Goal: Information Seeking & Learning: Compare options

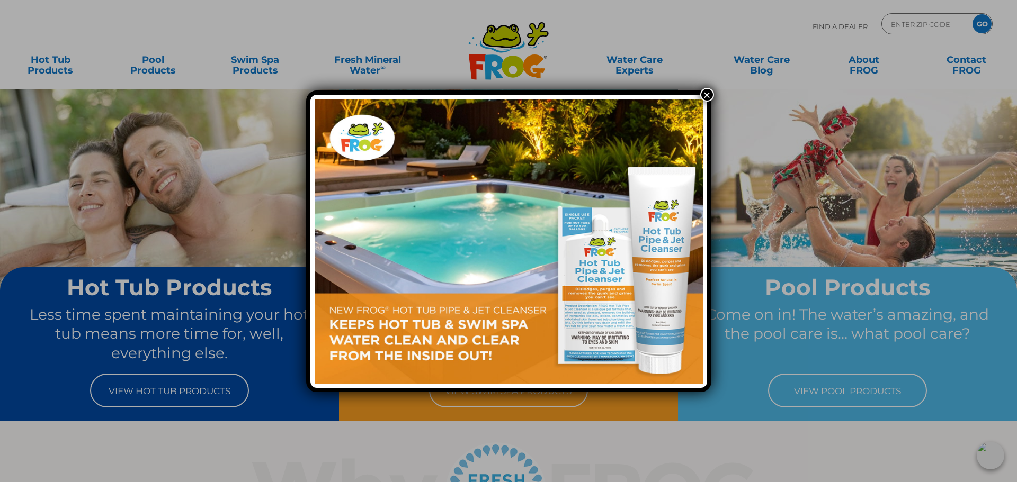
click at [706, 95] on button "×" at bounding box center [707, 95] width 14 height 14
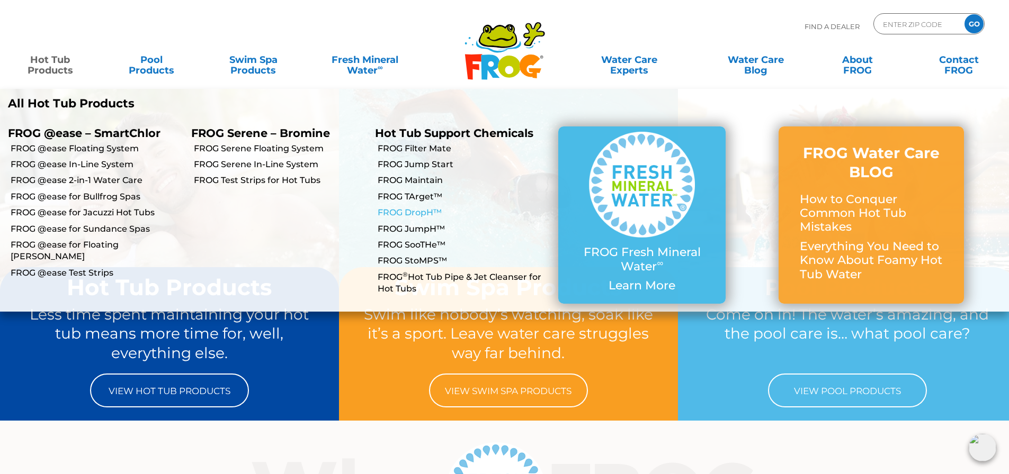
click at [425, 211] on link "FROG DropH™" at bounding box center [464, 213] width 173 height 12
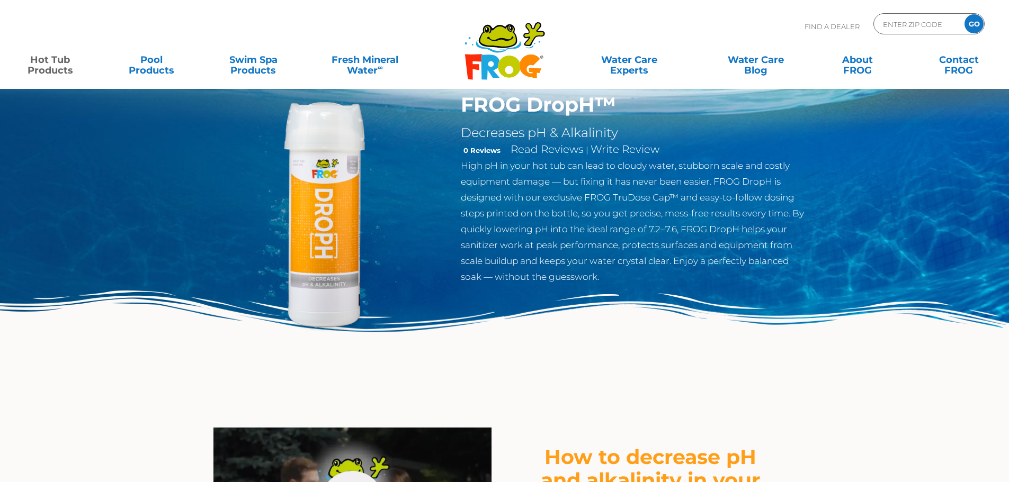
scroll to position [53, 0]
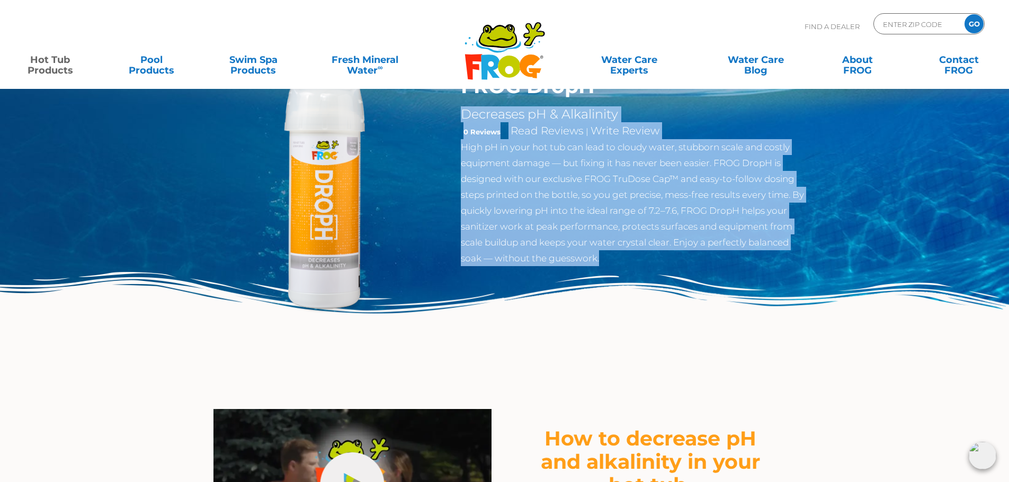
drag, startPoint x: 628, startPoint y: 255, endPoint x: 457, endPoint y: 109, distance: 225.0
click at [457, 109] on div "FROG DropH™ Decreases pH & Alkalinity 0 Reviews Read Reviews | Write Review Hig…" at bounding box center [634, 172] width 362 height 197
copy div "Decreases pH & Alkalinity 0 Reviews Read Reviews | Write Review High pH in your…"
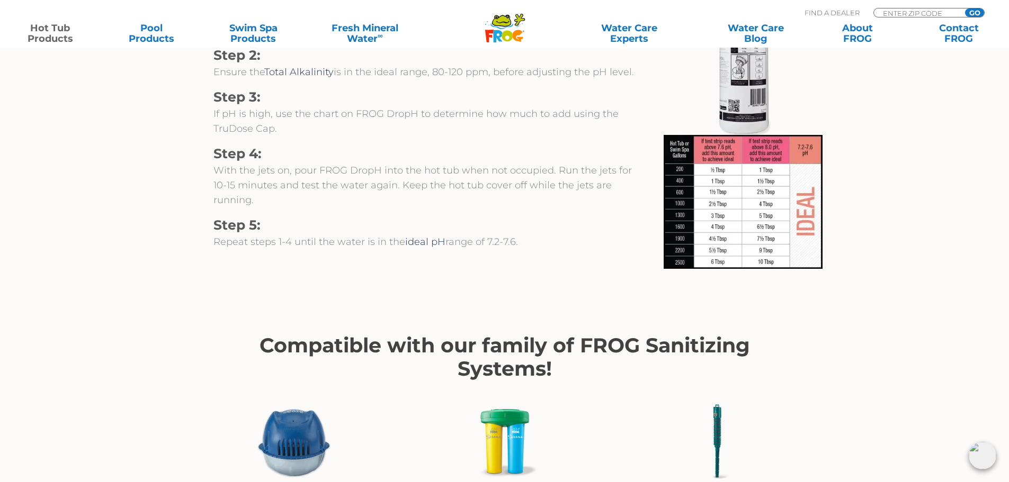
scroll to position [1165, 0]
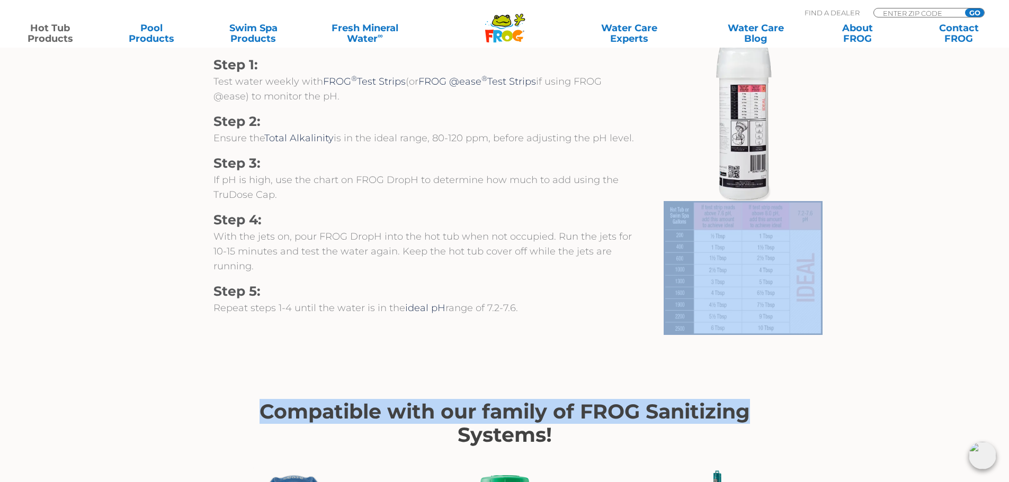
drag, startPoint x: 947, startPoint y: 360, endPoint x: 667, endPoint y: 330, distance: 282.2
click at [634, 347] on section "Compatible with our family of FROG Sanitizing Systems! FROG @ease Floating Syst…" at bounding box center [504, 485] width 651 height 286
drag, startPoint x: 721, startPoint y: 360, endPoint x: 635, endPoint y: 351, distance: 86.7
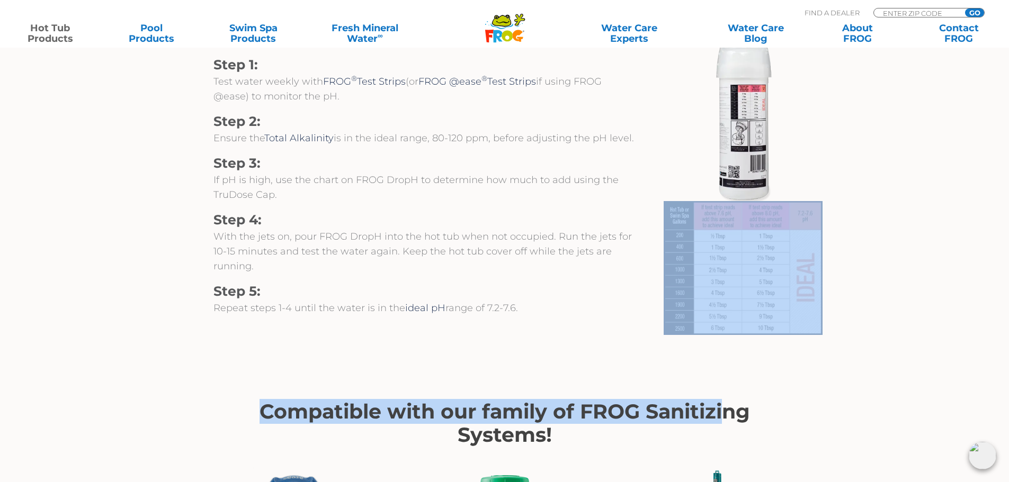
click at [572, 357] on section "Compatible with our family of FROG Sanitizing Systems! FROG @ease Floating Syst…" at bounding box center [504, 485] width 651 height 286
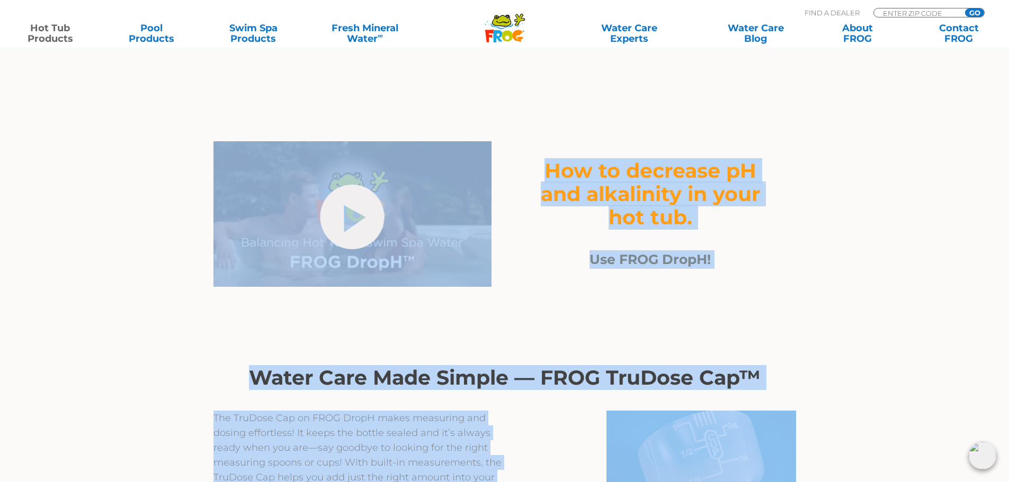
scroll to position [318, 0]
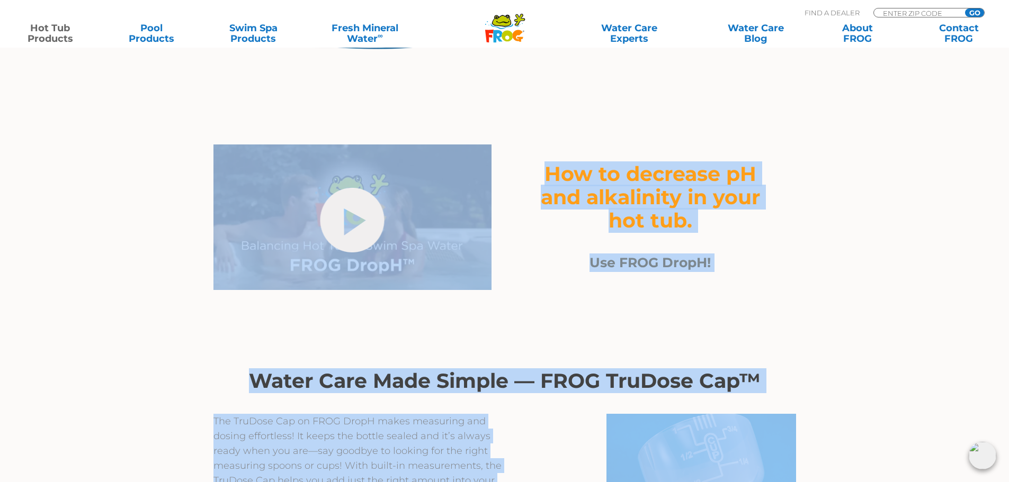
drag, startPoint x: 840, startPoint y: 297, endPoint x: 204, endPoint y: 238, distance: 638.1
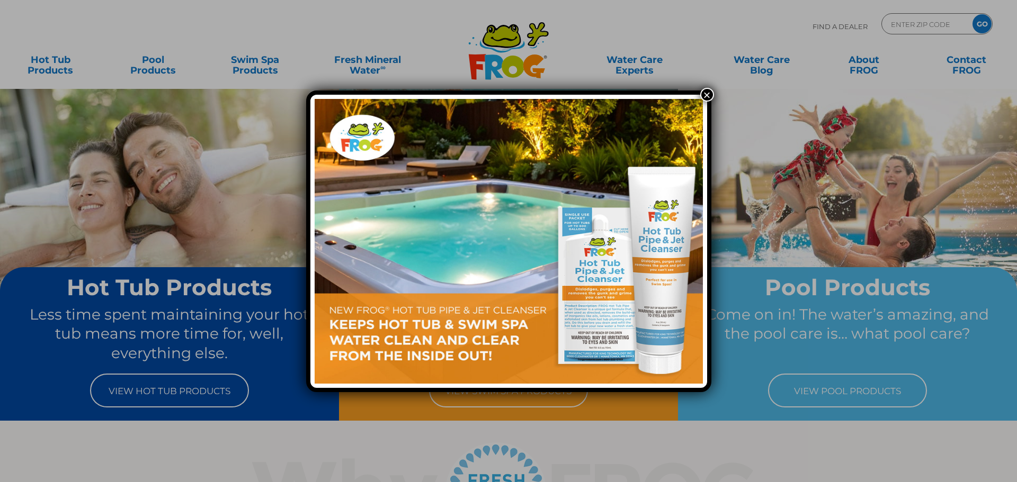
drag, startPoint x: 703, startPoint y: 95, endPoint x: 612, endPoint y: 112, distance: 93.1
click at [703, 95] on button "×" at bounding box center [707, 95] width 14 height 14
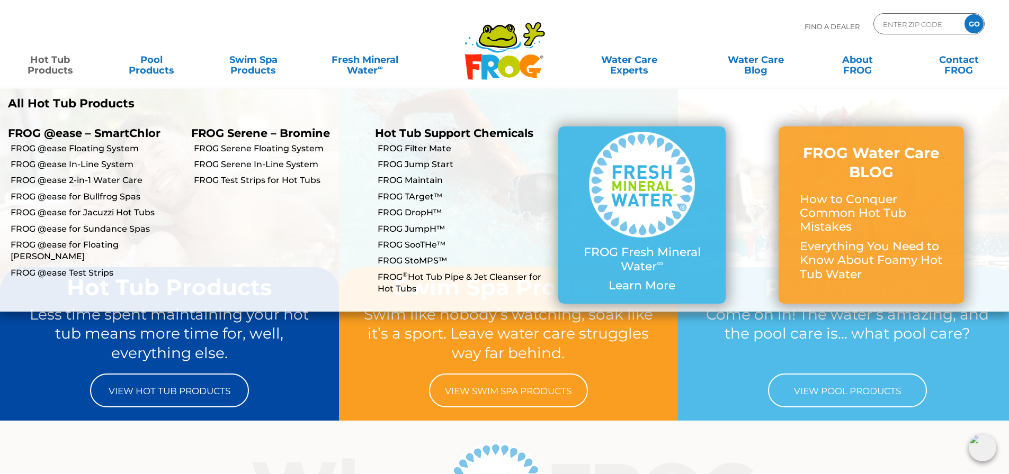
click at [38, 67] on link "Hot Tub Products" at bounding box center [50, 59] width 79 height 21
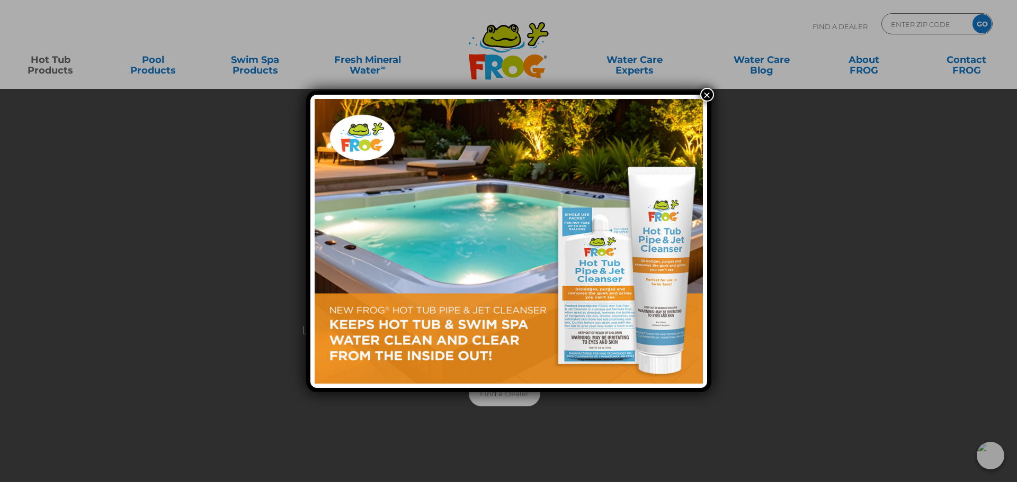
click at [707, 93] on button "×" at bounding box center [707, 95] width 14 height 14
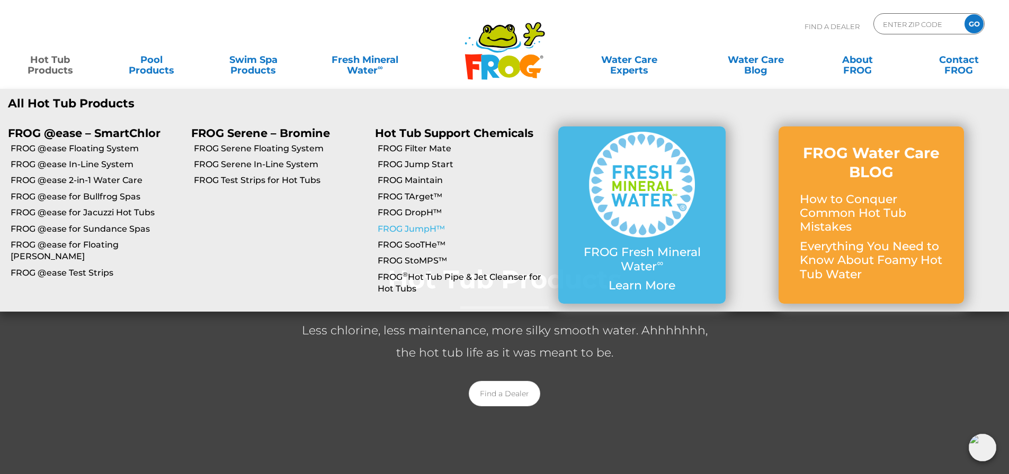
click at [417, 225] on link "FROG JumpH™" at bounding box center [464, 229] width 173 height 12
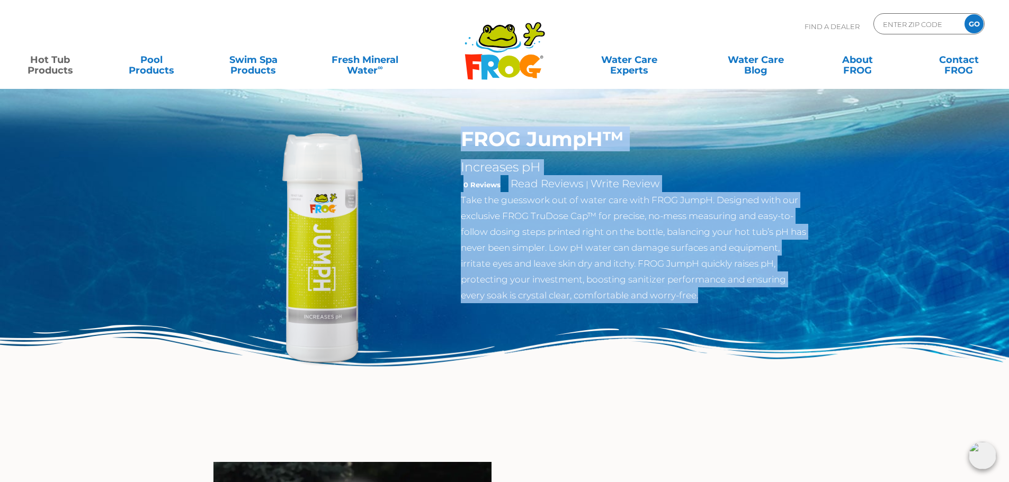
drag, startPoint x: 461, startPoint y: 134, endPoint x: 699, endPoint y: 297, distance: 289.2
click at [699, 297] on div "FROG JumpH™ Increases pH 0 Reviews Read Reviews | Write Review Take the guesswo…" at bounding box center [634, 215] width 346 height 176
copy div "FROG JumpH™ Increases pH 0 Reviews Read Reviews | Write Review Take the guesswo…"
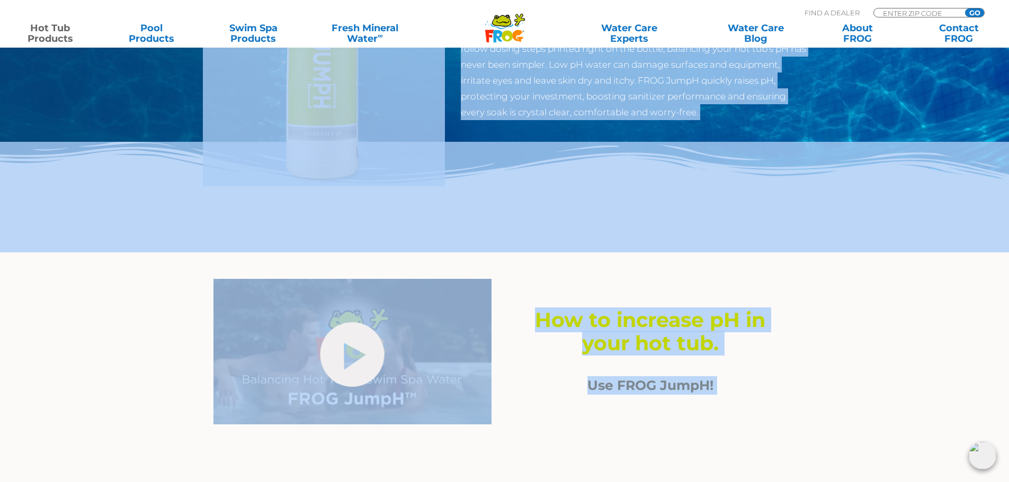
scroll to position [148, 0]
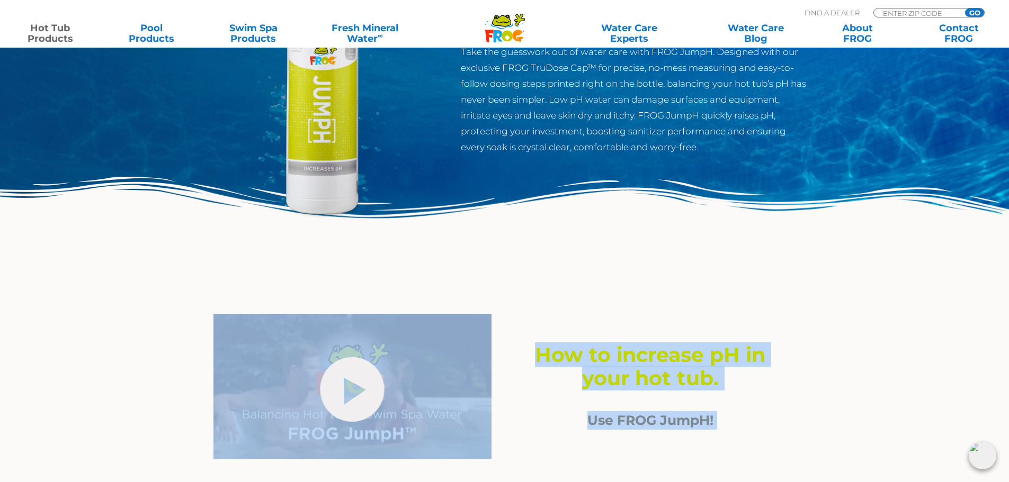
drag, startPoint x: 842, startPoint y: 154, endPoint x: 239, endPoint y: 322, distance: 626.6
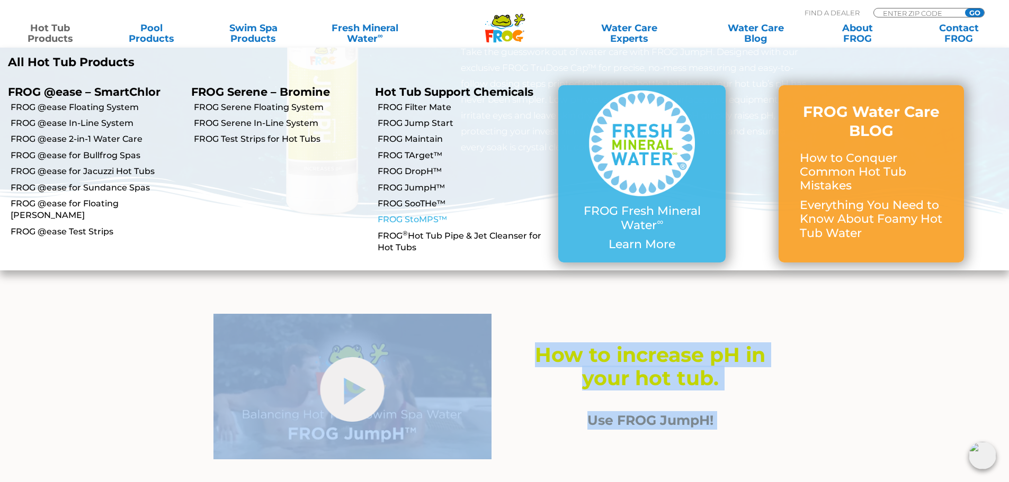
click at [421, 219] on link "FROG StoMPS™" at bounding box center [464, 220] width 173 height 12
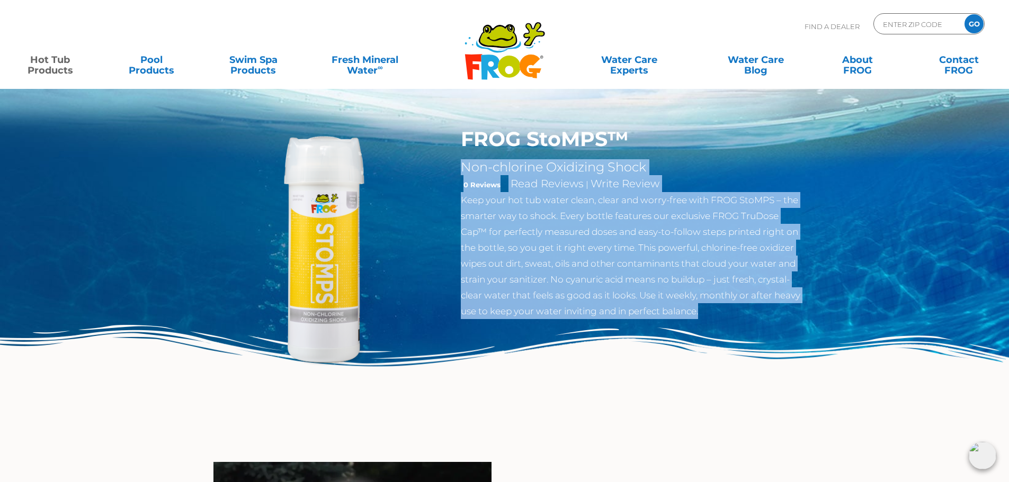
drag, startPoint x: 462, startPoint y: 165, endPoint x: 726, endPoint y: 307, distance: 299.6
click at [729, 308] on div "FROG StoMPS™ Non-chlorine Oxidizing Shock 0 Reviews Read Reviews | Write Review…" at bounding box center [634, 223] width 346 height 192
copy div "Non-chlorine Oxidizing Shock 0 Reviews Read Reviews | Write Review Keep your ho…"
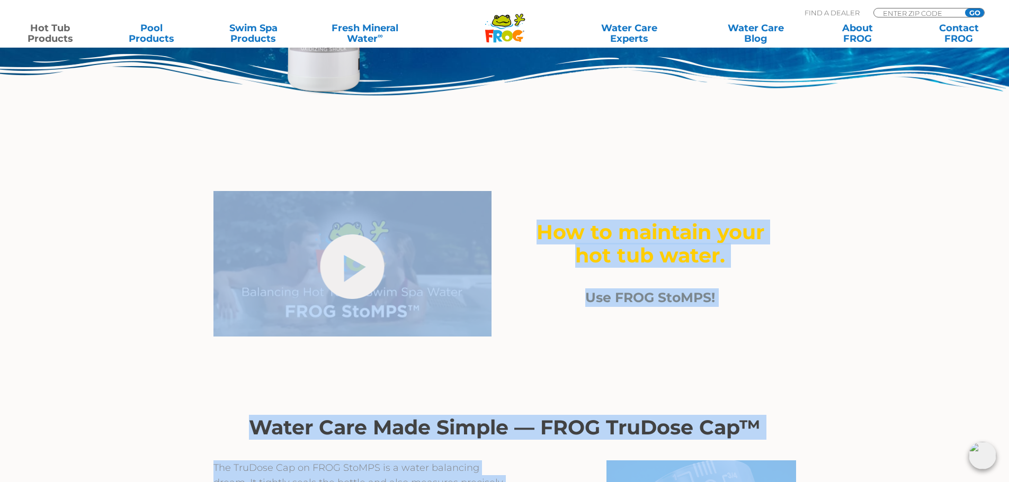
scroll to position [265, 0]
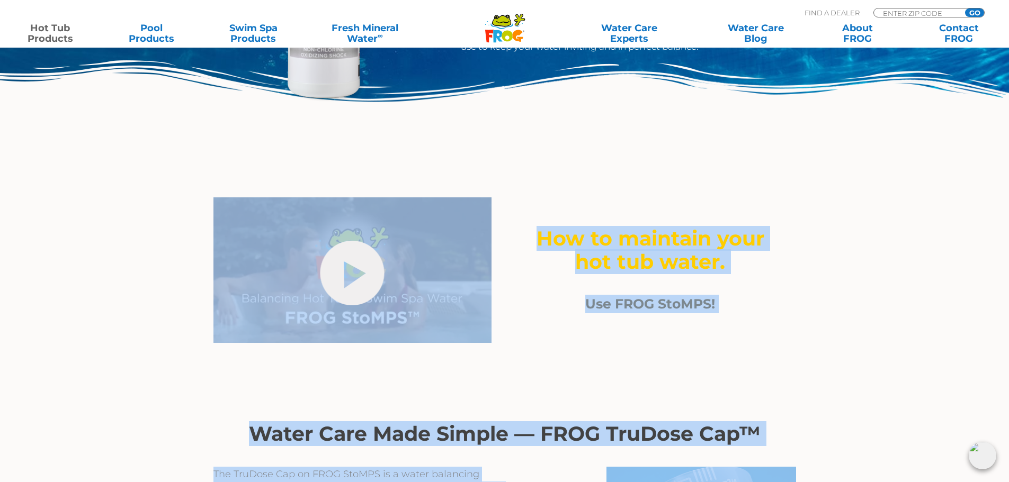
drag, startPoint x: 826, startPoint y: 290, endPoint x: 295, endPoint y: 290, distance: 531.1
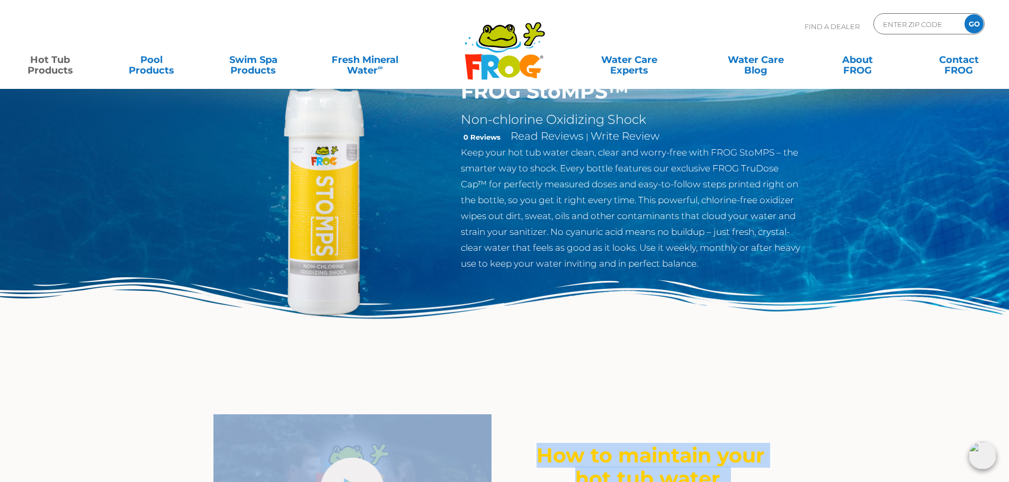
scroll to position [0, 0]
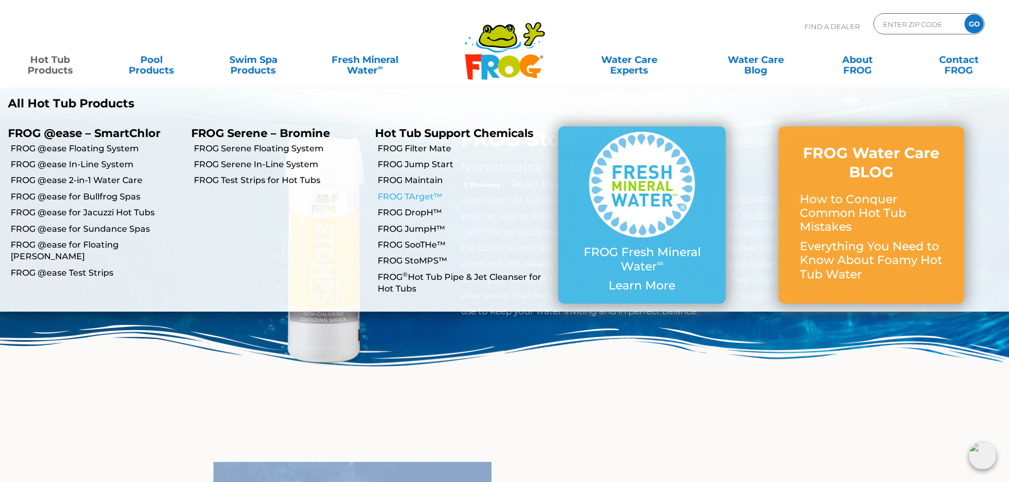
click at [409, 201] on link "FROG TArget™" at bounding box center [464, 197] width 173 height 12
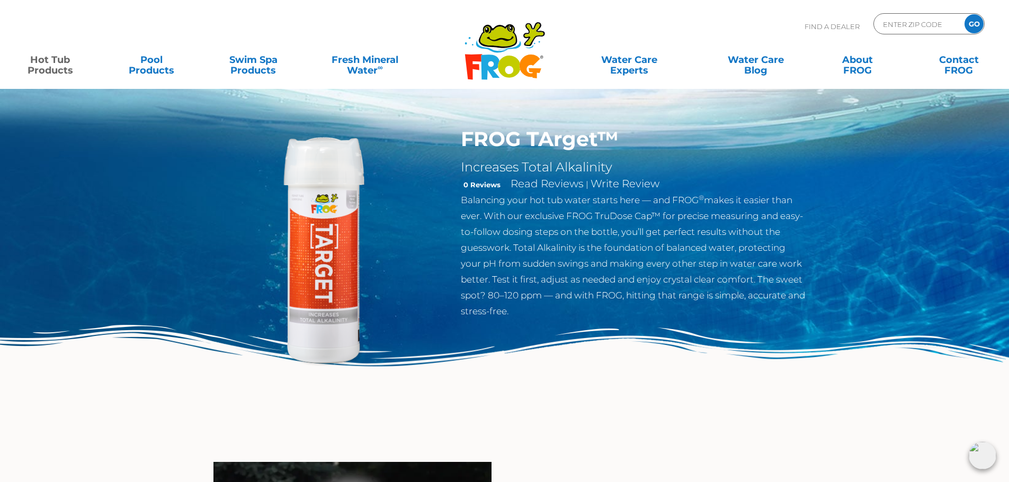
drag, startPoint x: 510, startPoint y: 304, endPoint x: 456, endPoint y: 200, distance: 117.0
click at [456, 200] on div "FROG TArget™ Increases Total Alkalinity 0 Reviews Read Reviews | Write Review B…" at bounding box center [634, 225] width 362 height 197
copy p "Balancing your hot tub water starts here — and FROG ® makes it easier than ever…"
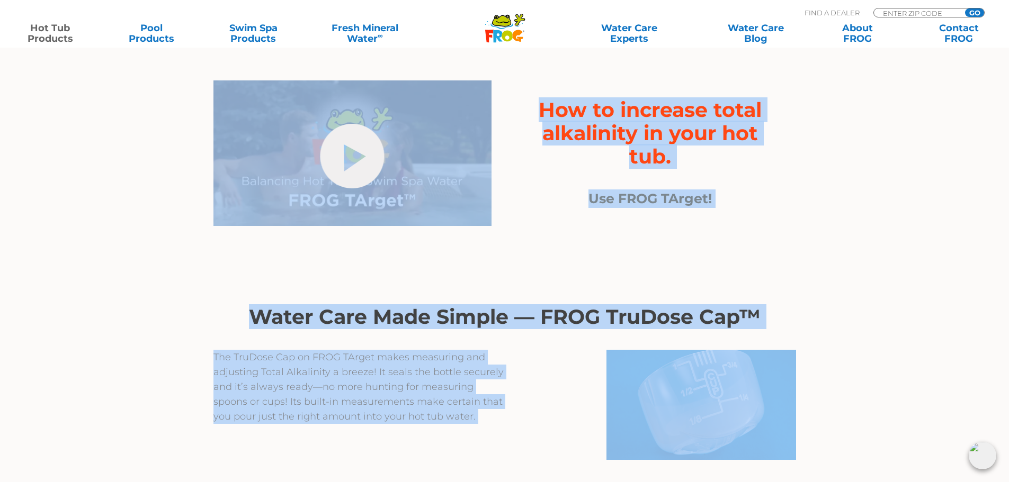
scroll to position [367, 0]
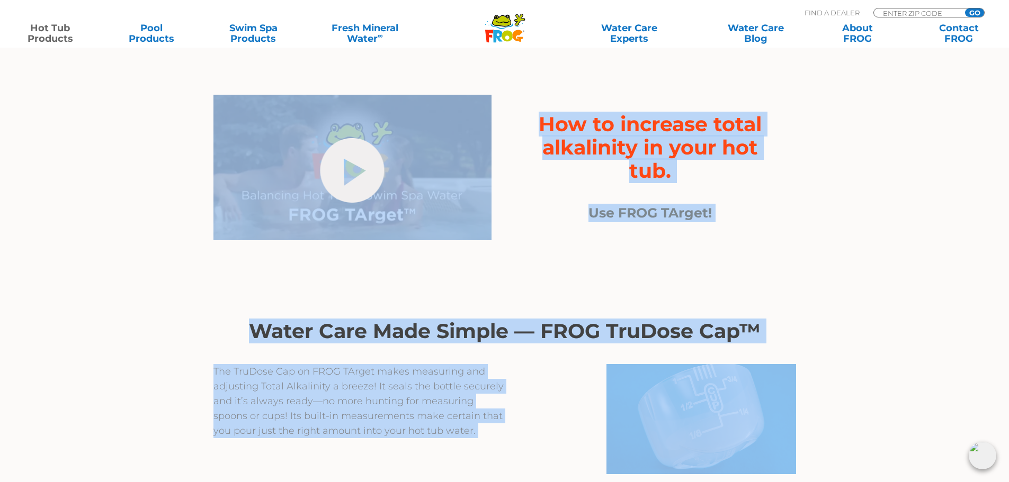
drag, startPoint x: 772, startPoint y: 163, endPoint x: 214, endPoint y: 134, distance: 558.3
copy div "hide-me How to increase total alkalinity in your hot tub. Use FROG TArget! Wate…"
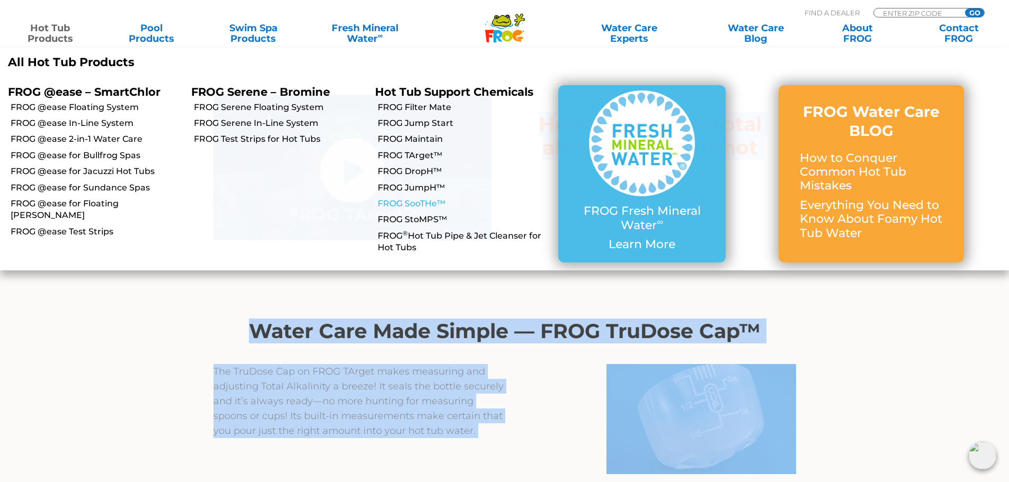
click at [426, 205] on link "FROG SooTHe™" at bounding box center [464, 204] width 173 height 12
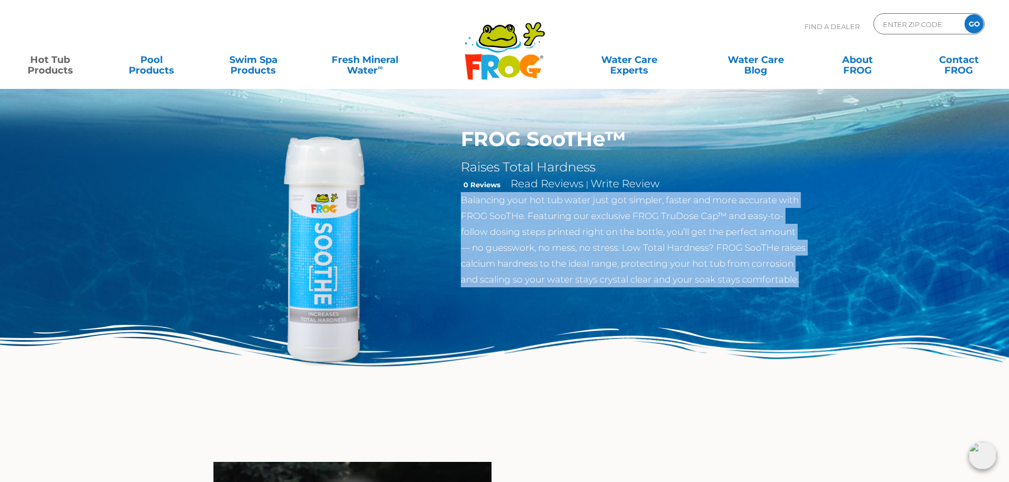
drag, startPoint x: 527, startPoint y: 298, endPoint x: 458, endPoint y: 201, distance: 119.3
click at [458, 201] on div "FROG SooTHe™ Raises Total Hardness 0 Reviews Read Reviews | Write Review Balanc…" at bounding box center [634, 210] width 362 height 166
copy p "Balancing your hot tub water just got simpler, faster and more accurate with FR…"
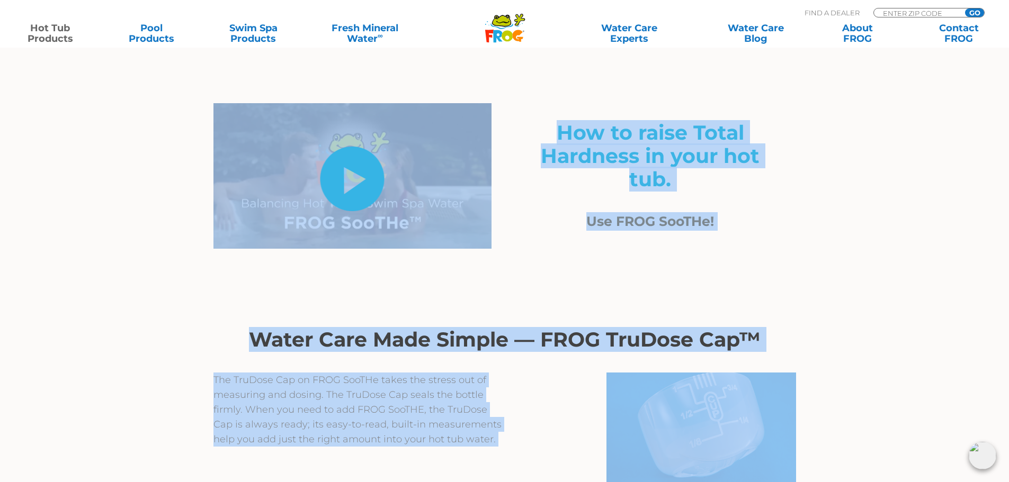
scroll to position [318, 0]
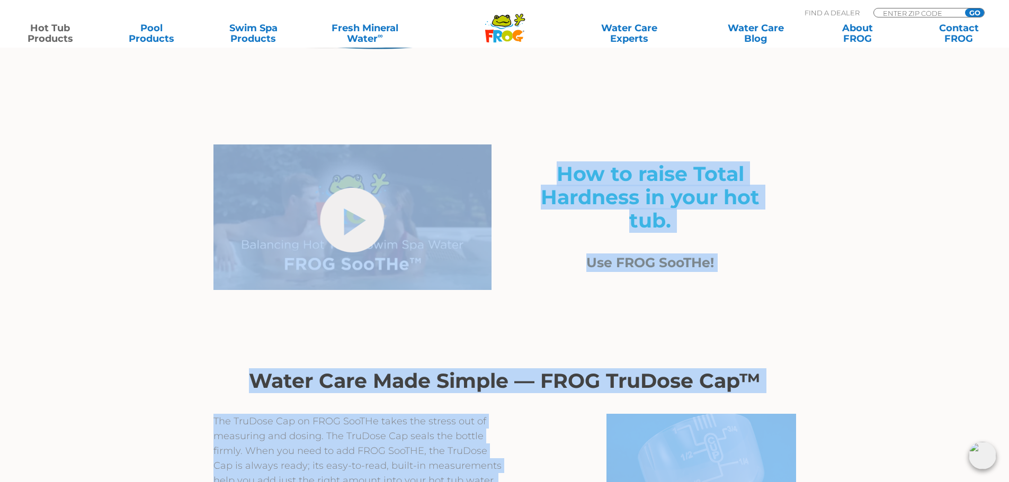
drag, startPoint x: 840, startPoint y: 268, endPoint x: 328, endPoint y: 163, distance: 523.2
